Goal: Check status: Check status

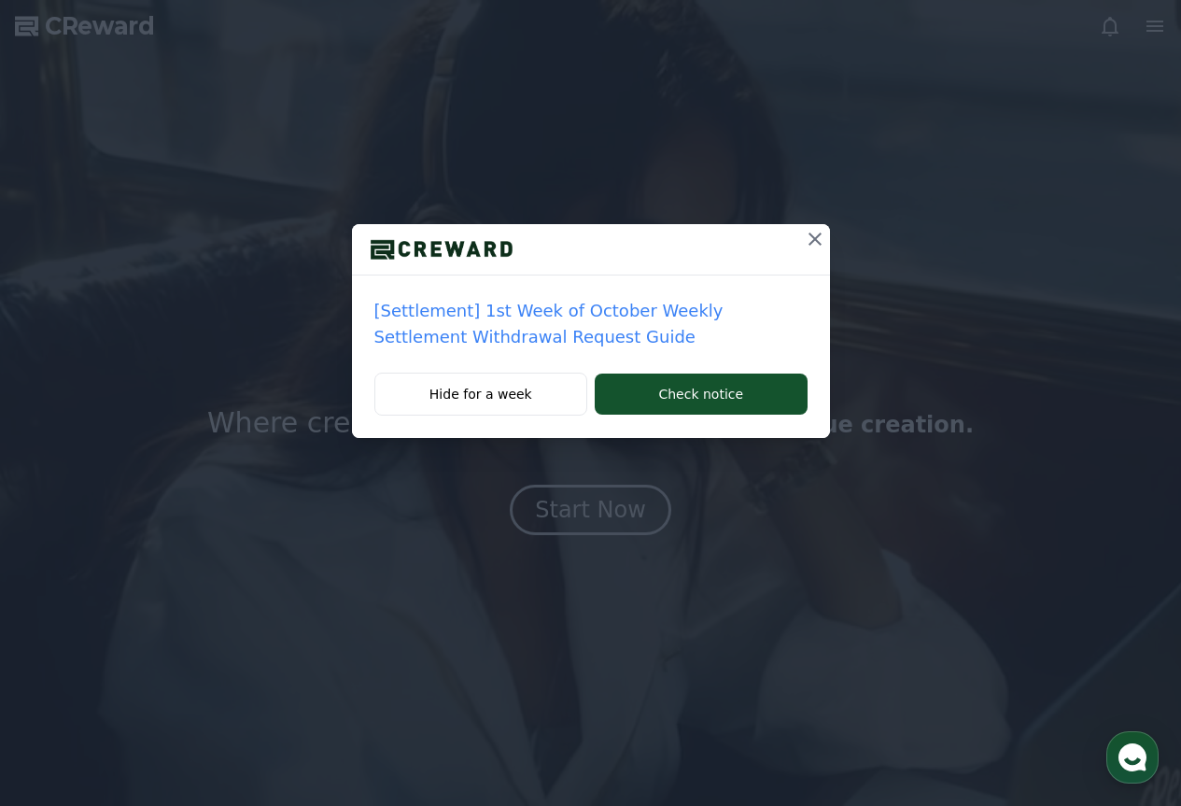
click at [814, 236] on icon at bounding box center [815, 239] width 22 height 22
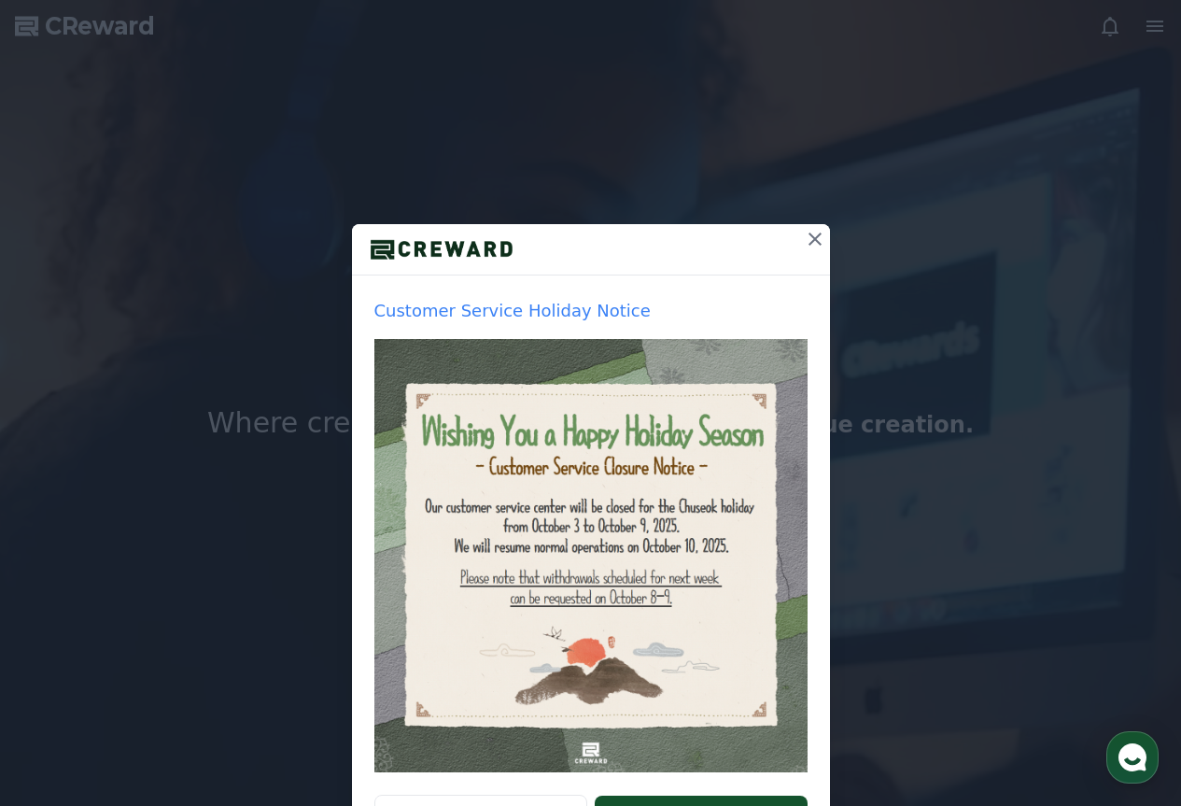
click at [808, 238] on icon at bounding box center [814, 238] width 13 height 13
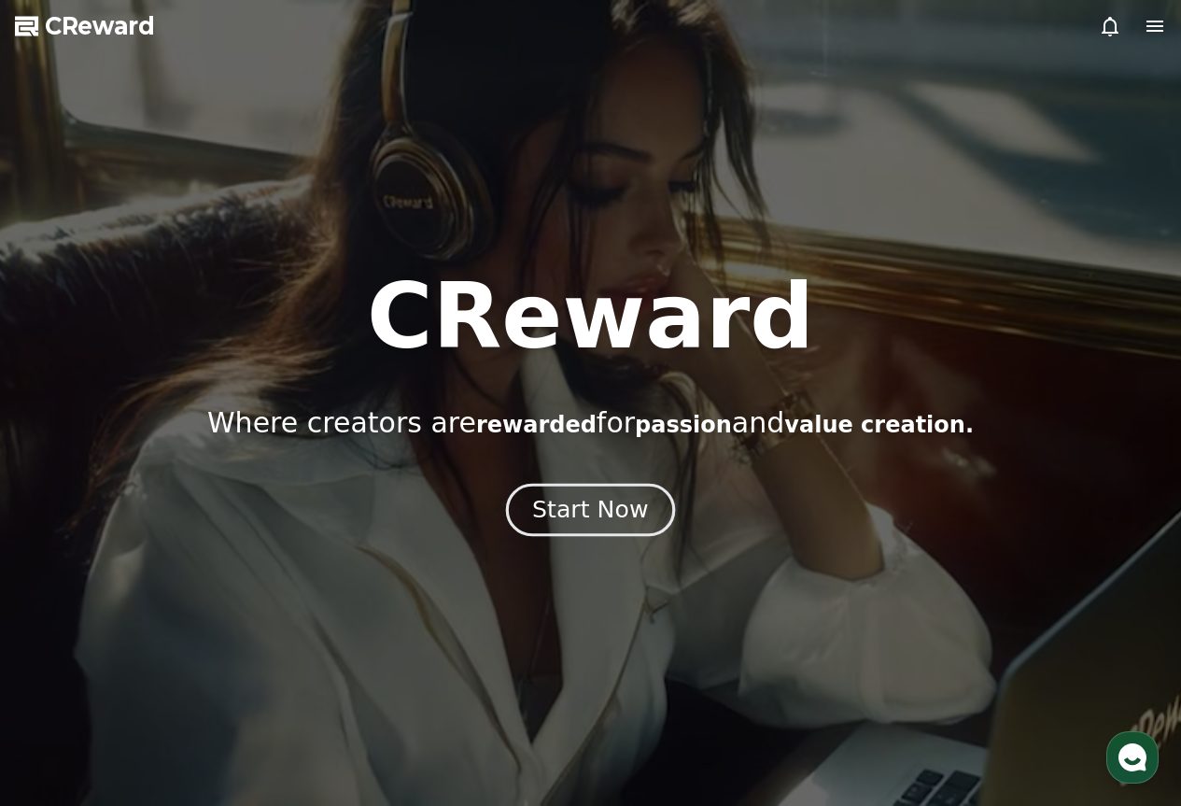
click at [624, 513] on div "Start Now" at bounding box center [590, 510] width 116 height 32
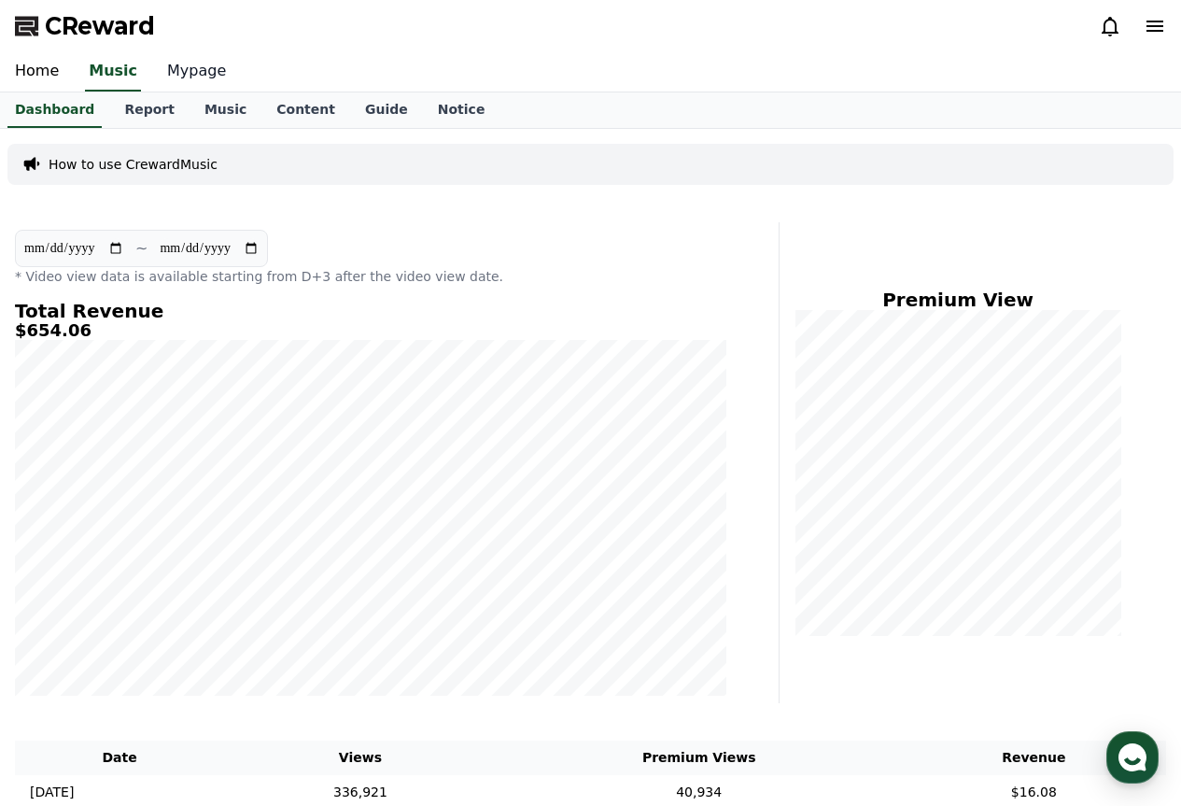
click at [187, 82] on link "Mypage" at bounding box center [196, 71] width 89 height 39
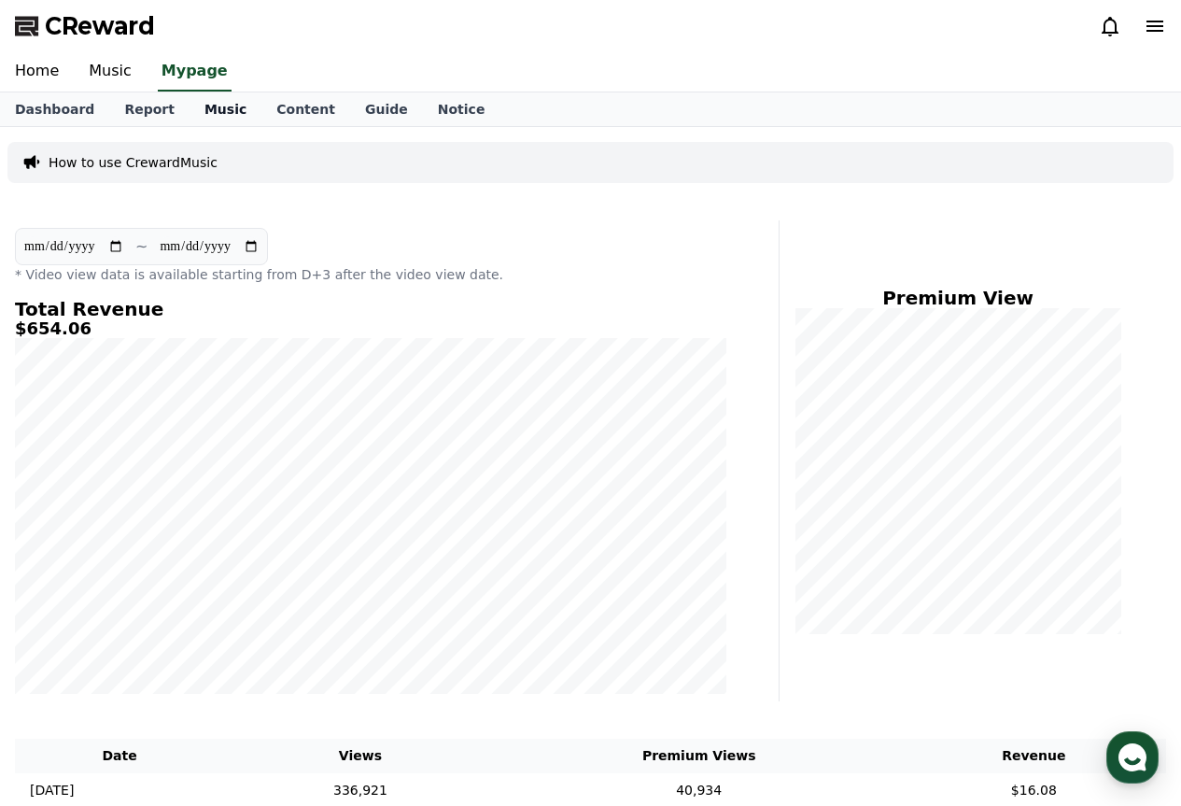
select select "**********"
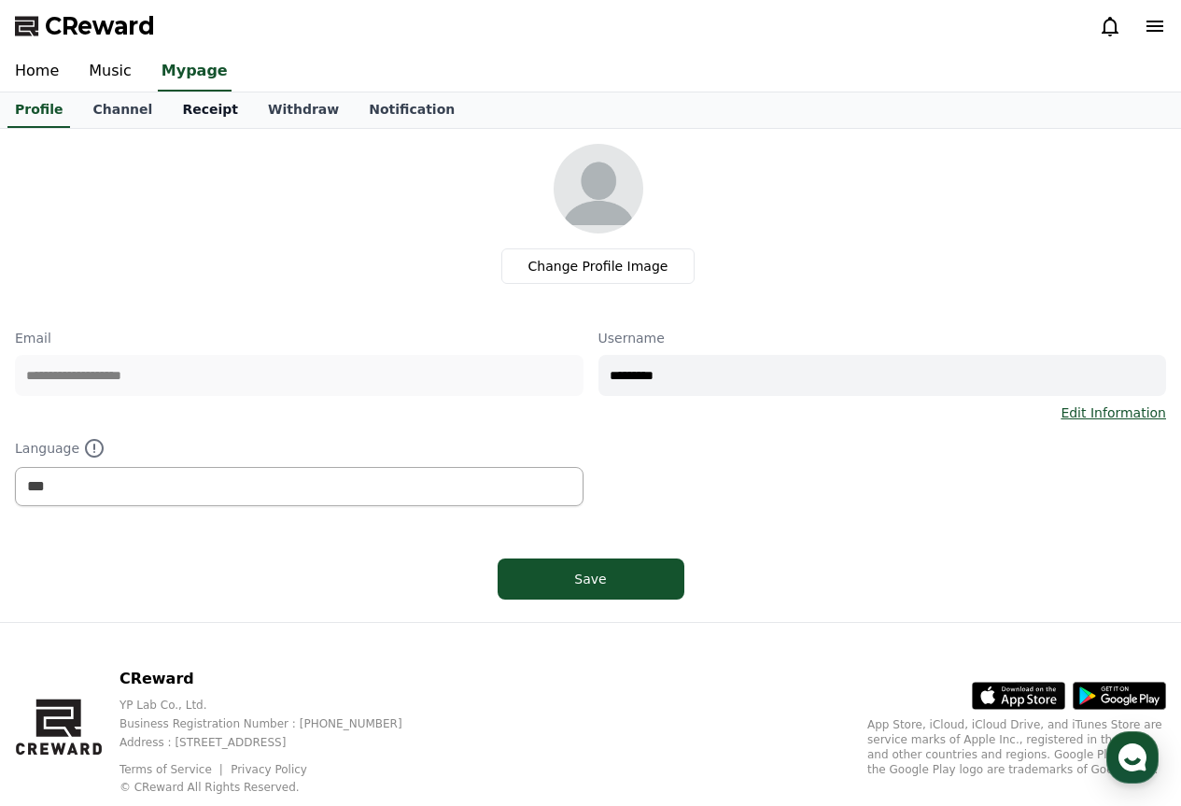
click at [202, 102] on link "Receipt" at bounding box center [210, 109] width 86 height 35
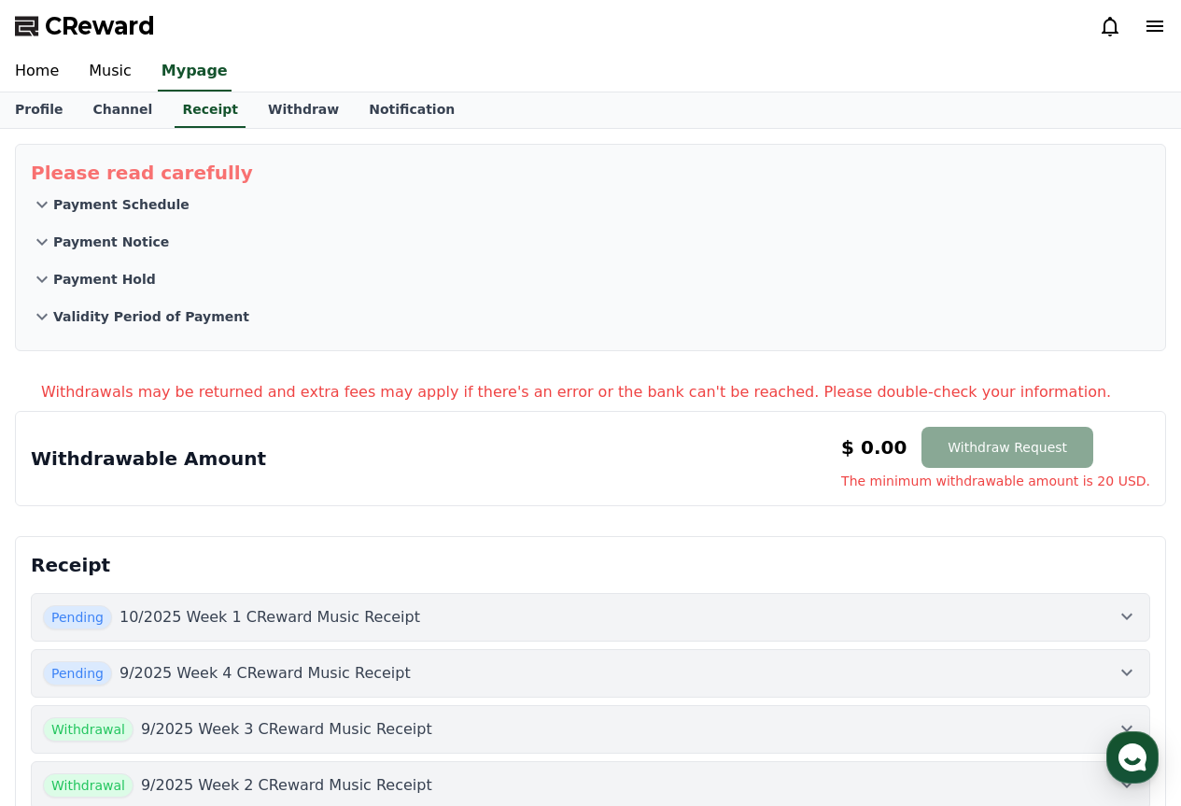
click at [475, 652] on button "Pending 9/2025 Week 4 CReward Music Receipt" at bounding box center [590, 673] width 1119 height 49
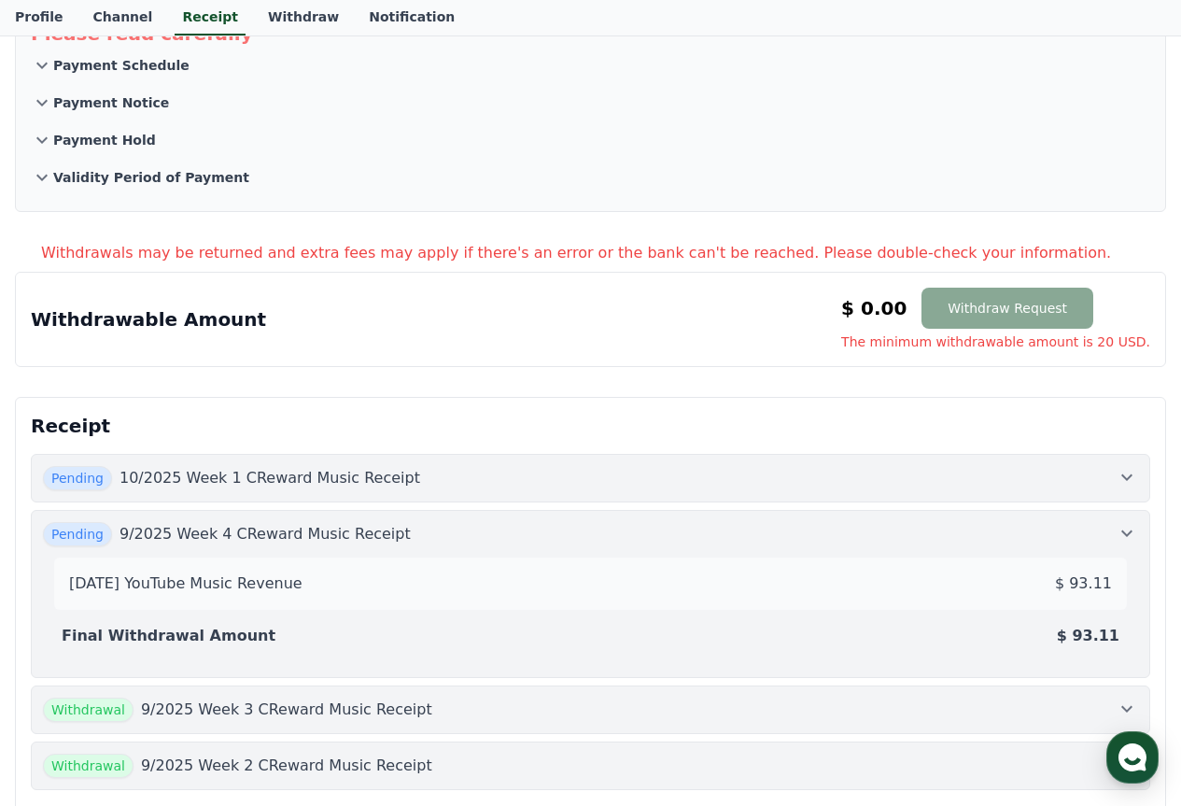
scroll to position [187, 0]
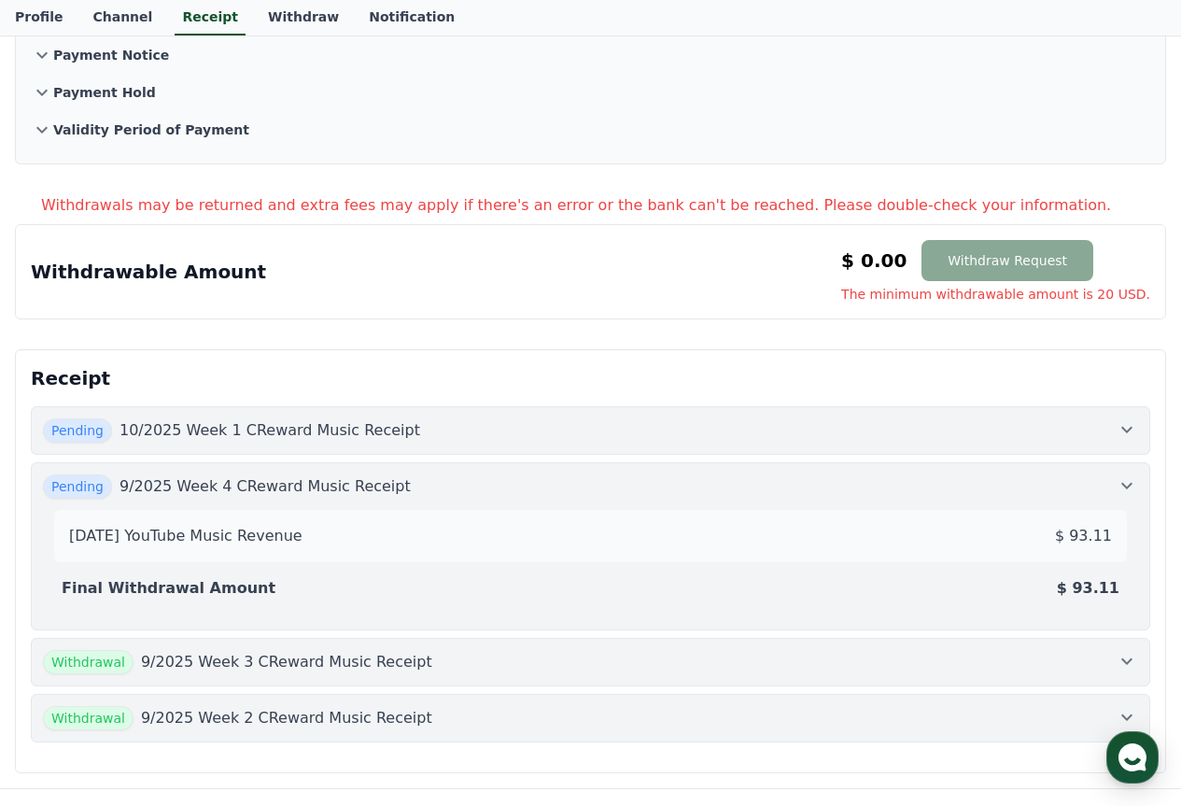
click at [369, 429] on p "10/2025 Week 1 CReward Music Receipt" at bounding box center [269, 430] width 301 height 22
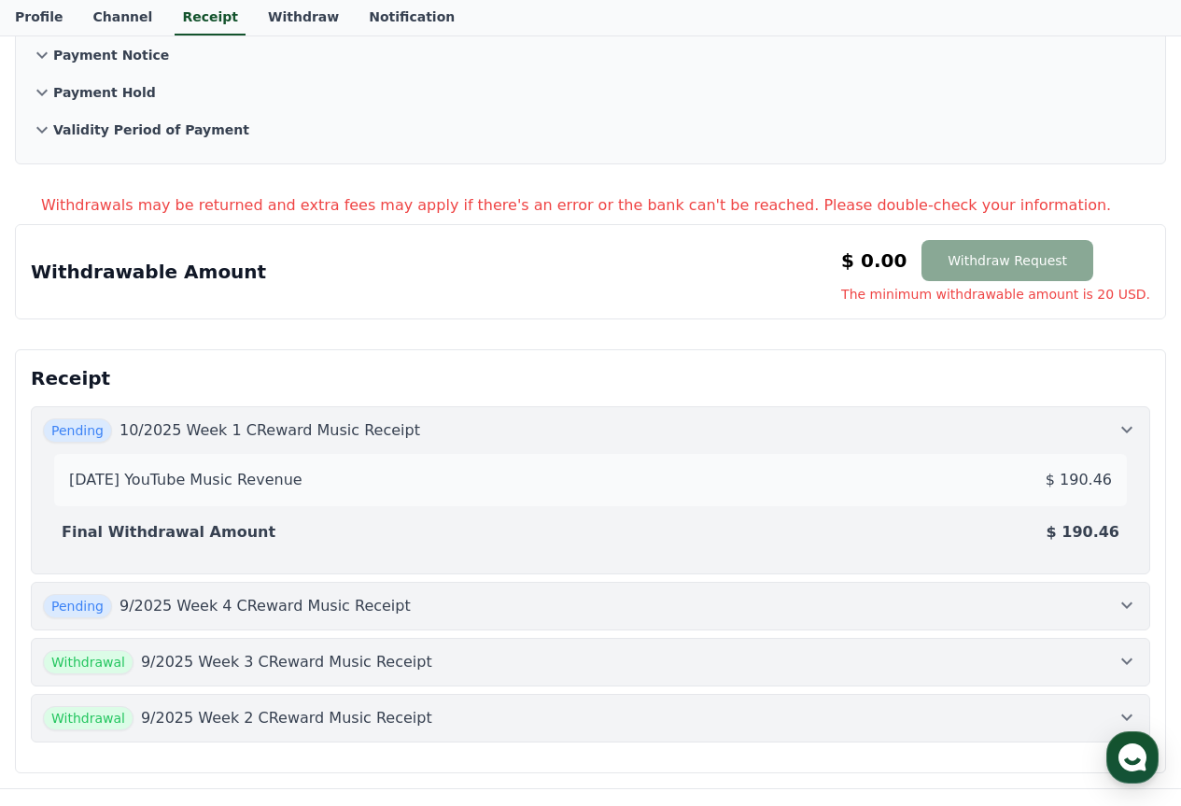
click at [369, 429] on p "10/2025 Week 1 CReward Music Receipt" at bounding box center [269, 430] width 301 height 22
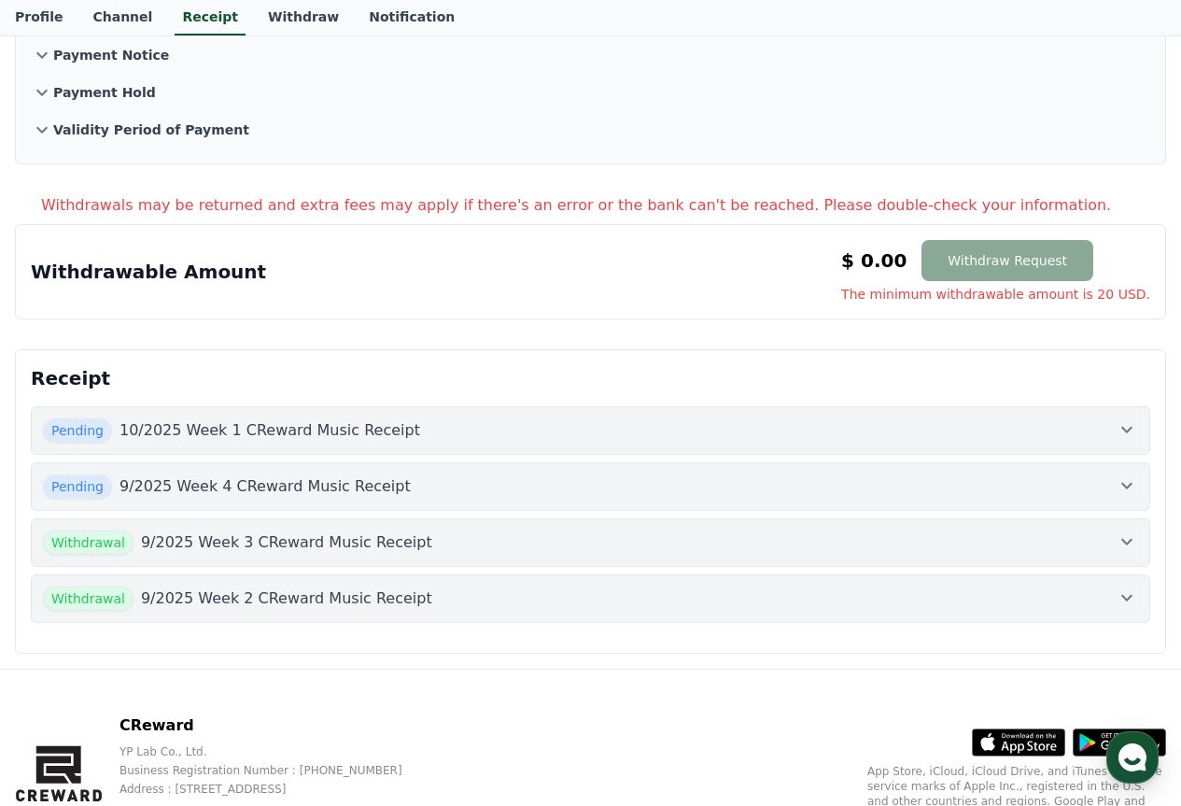
click at [441, 476] on div "Pending 9/2025 Week 4 CReward Music Receipt" at bounding box center [590, 486] width 1095 height 24
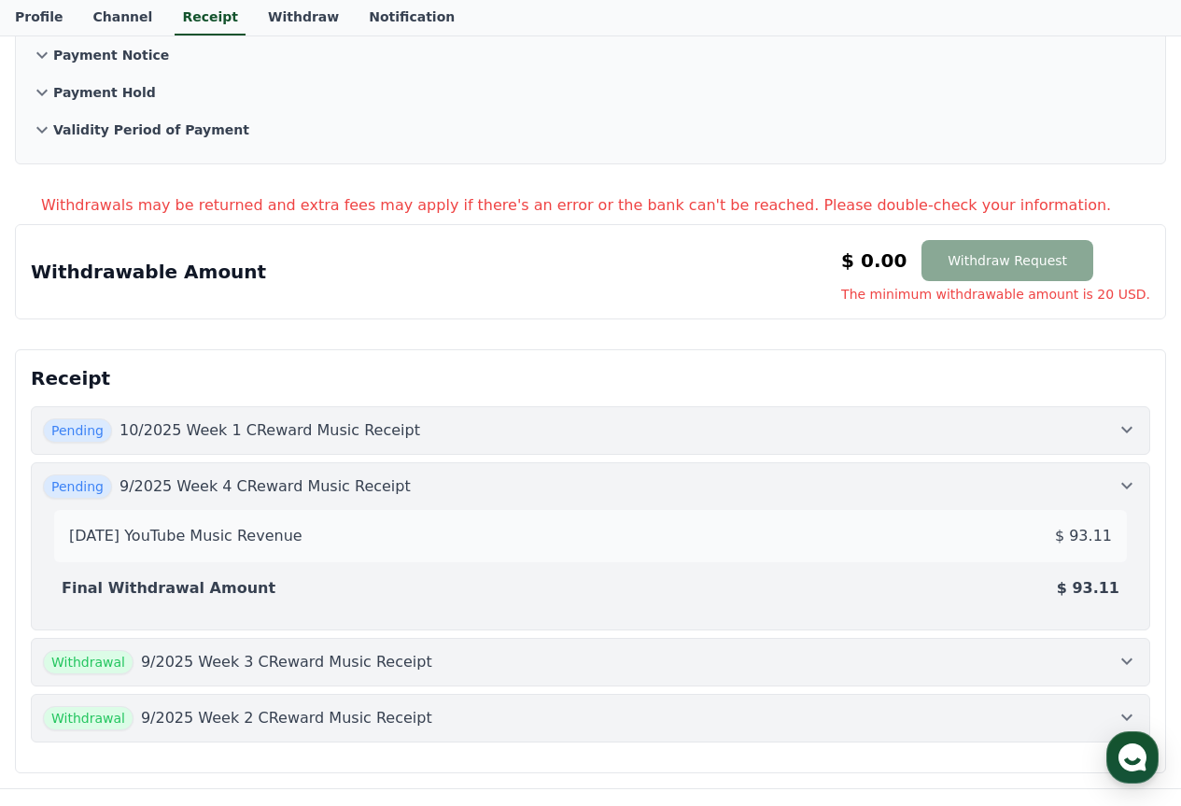
click at [404, 433] on div "Pending 10/2025 Week 1 CReward Music Receipt" at bounding box center [590, 430] width 1095 height 24
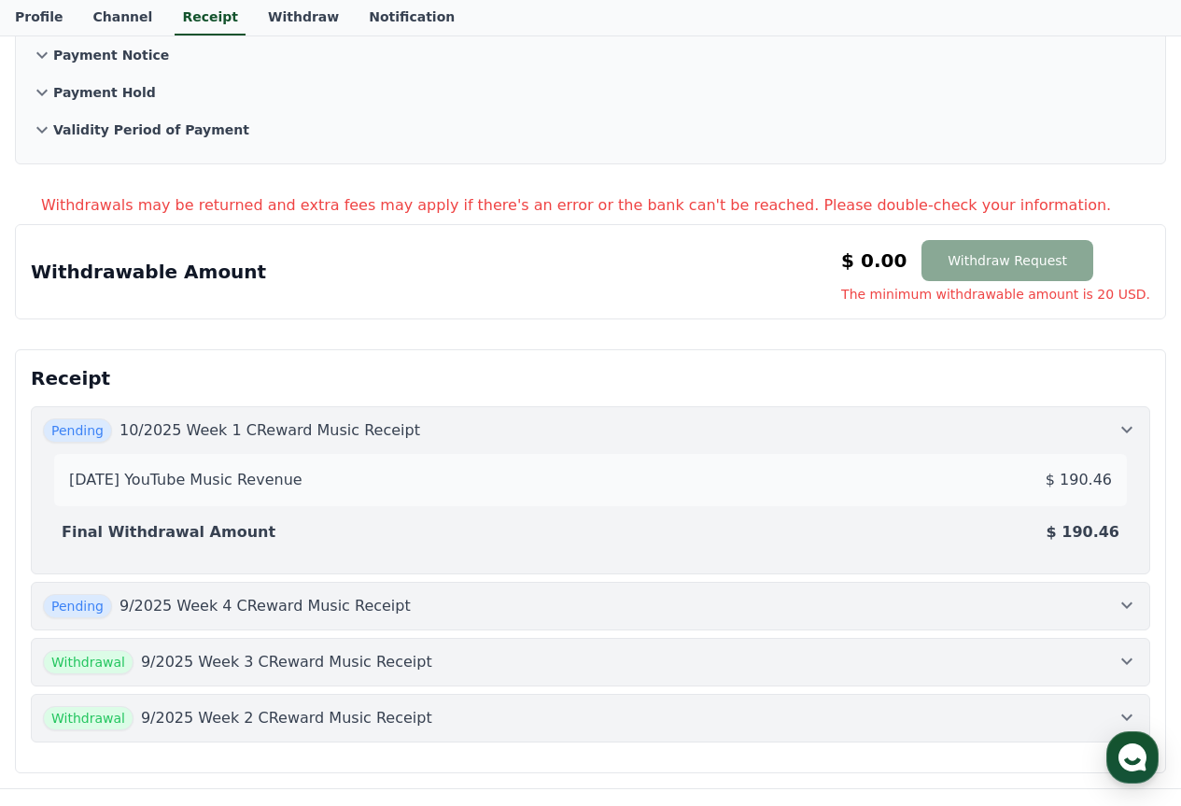
click at [404, 433] on div "Pending 10/2025 Week 1 CReward Music Receipt" at bounding box center [590, 430] width 1095 height 24
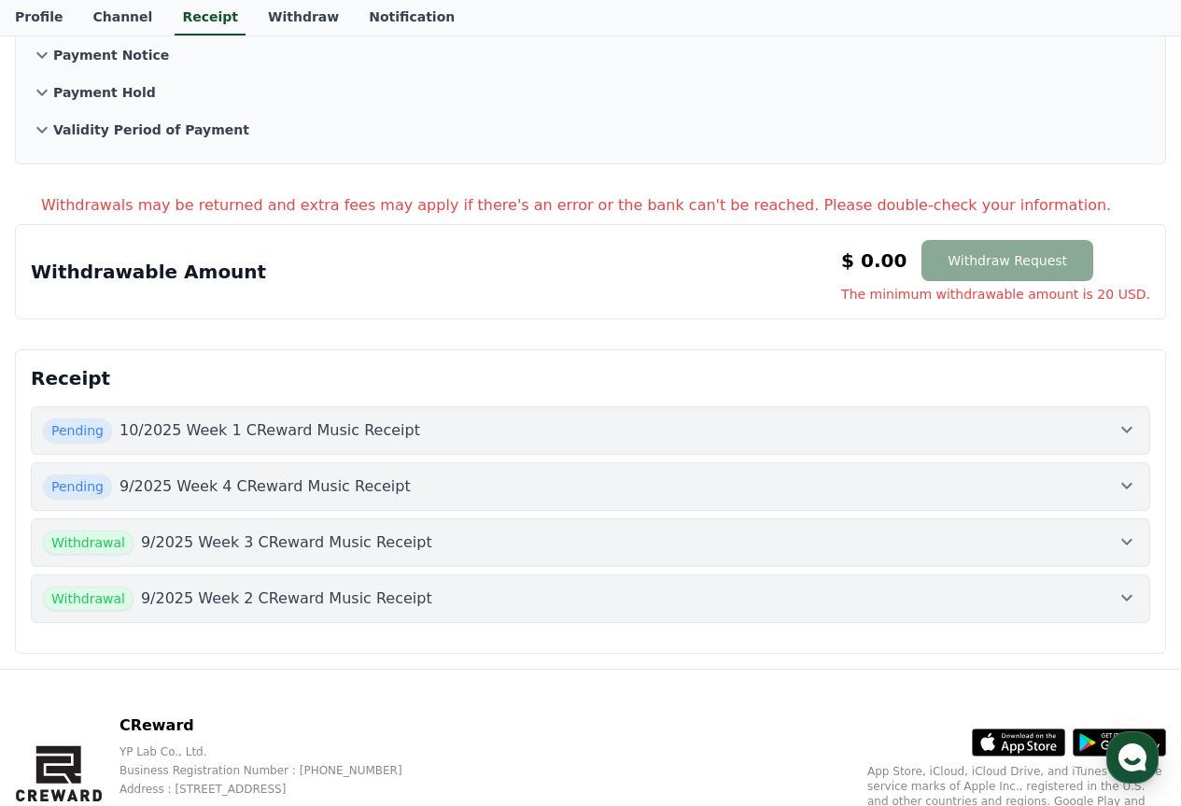
click at [404, 433] on div "Pending 10/2025 Week 1 CReward Music Receipt" at bounding box center [590, 430] width 1095 height 24
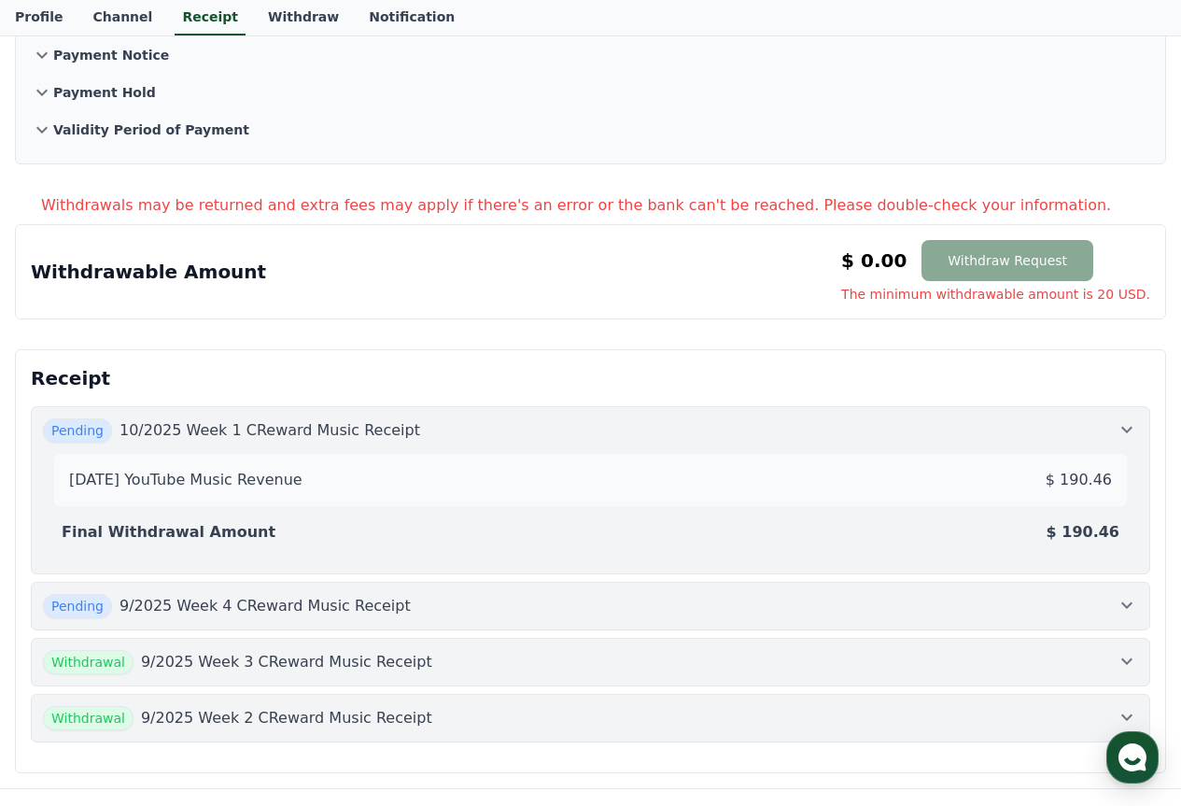
click at [472, 607] on div "Pending 9/2025 Week 4 CReward Music Receipt" at bounding box center [590, 606] width 1095 height 24
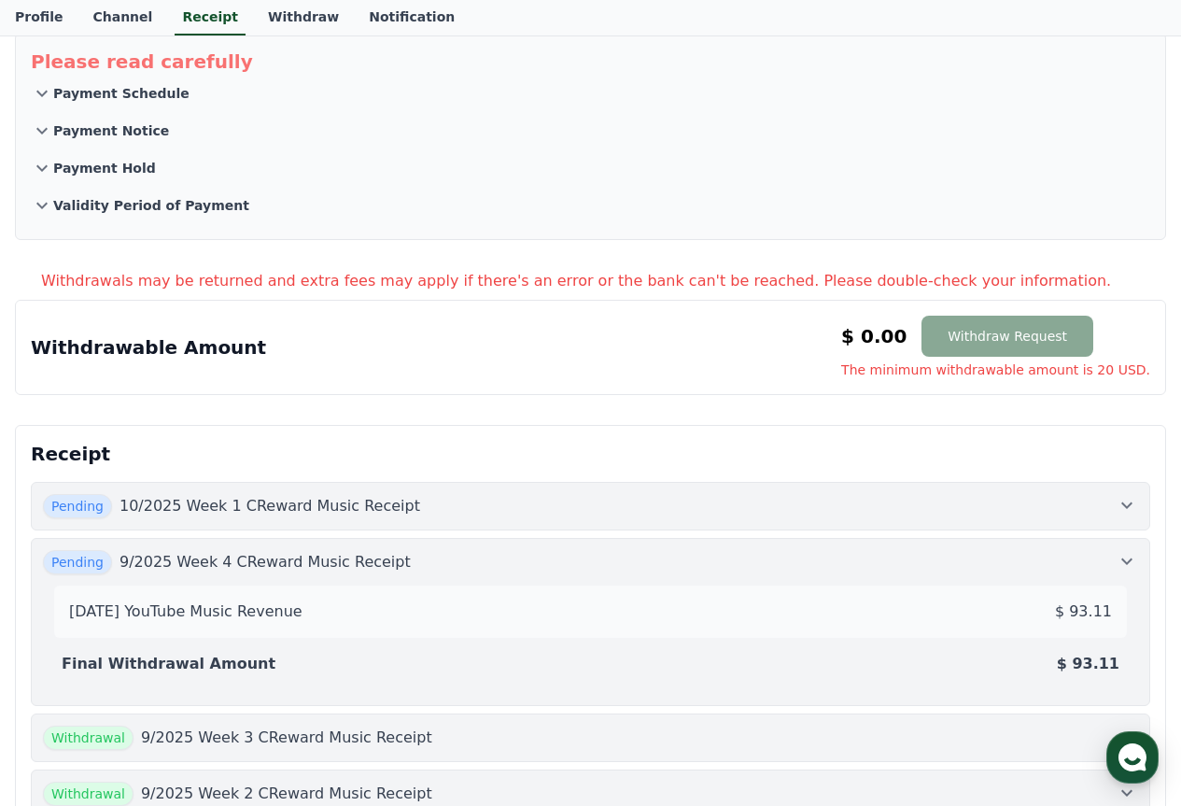
scroll to position [0, 0]
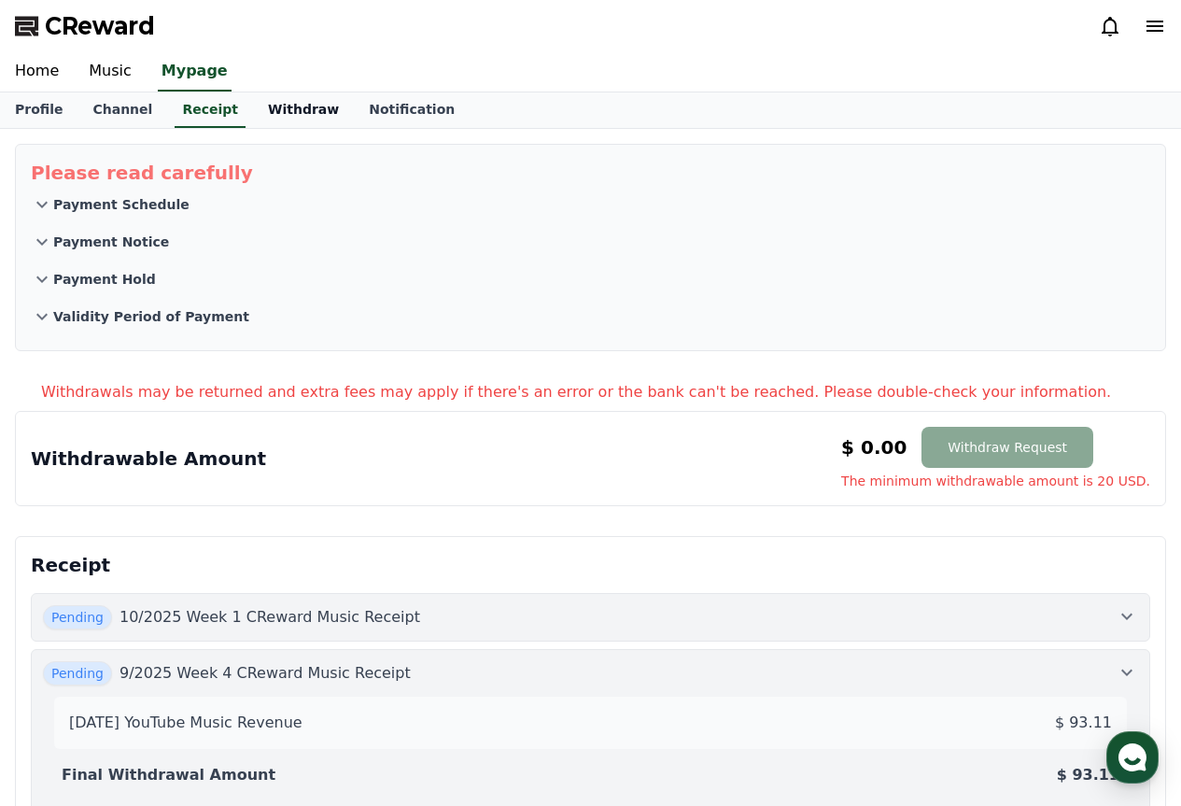
click at [288, 102] on link "Withdraw" at bounding box center [303, 109] width 101 height 35
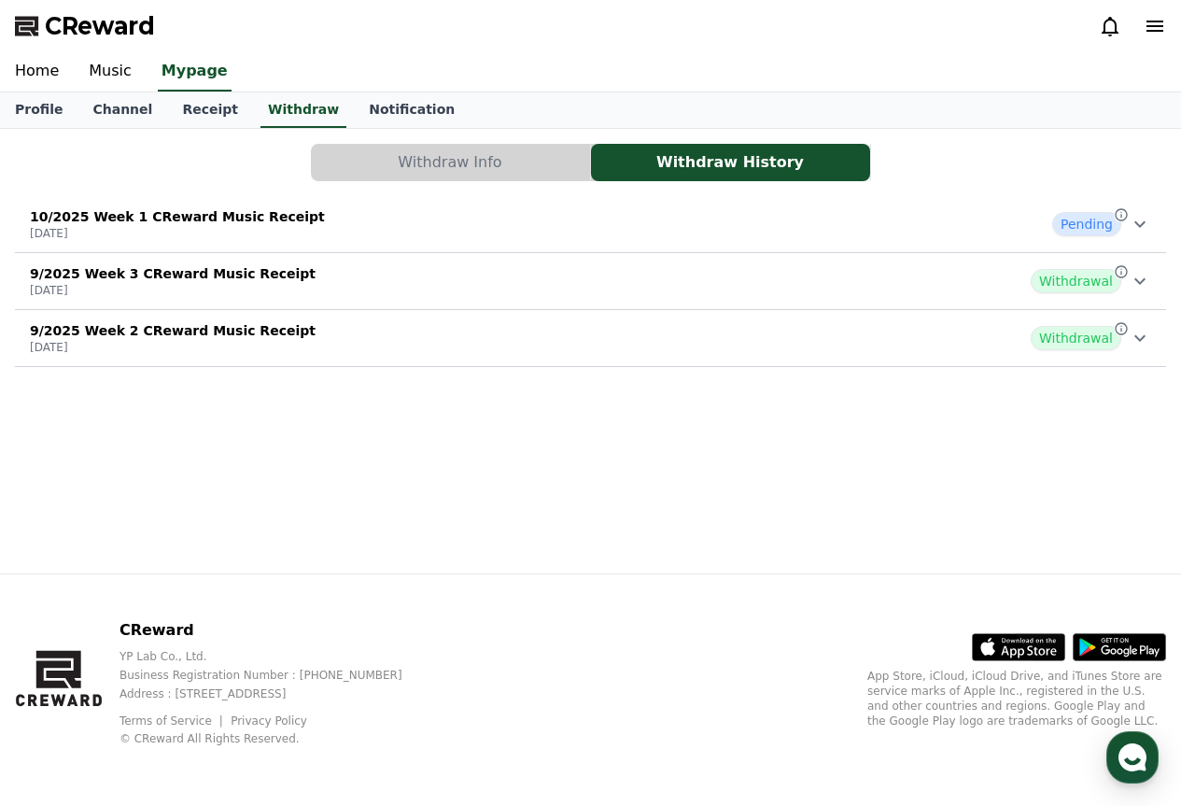
click at [414, 218] on div "10/2025 Week 1 CReward Music Receipt [DATE] Pending" at bounding box center [590, 224] width 1151 height 49
